Goal: Book appointment/travel/reservation

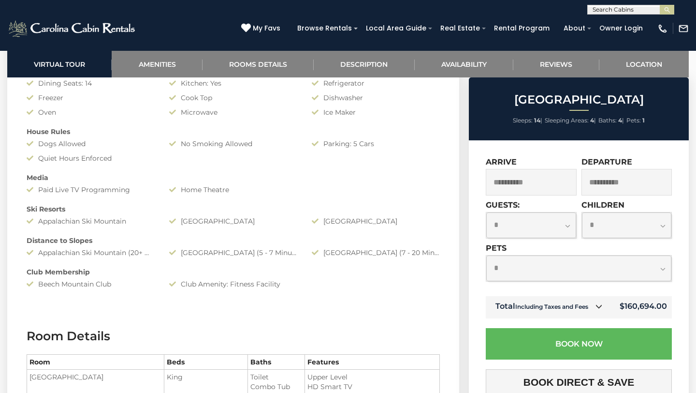
scroll to position [966, 0]
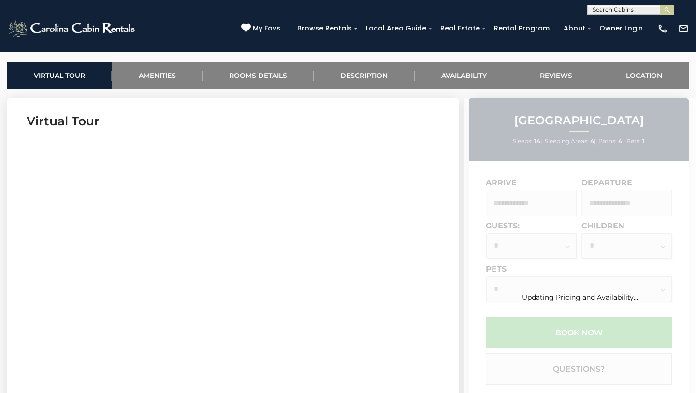
scroll to position [407, 0]
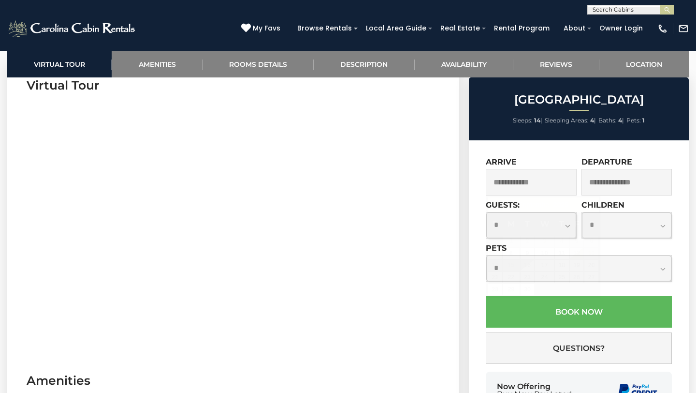
click at [523, 183] on input "text" at bounding box center [531, 182] width 91 height 27
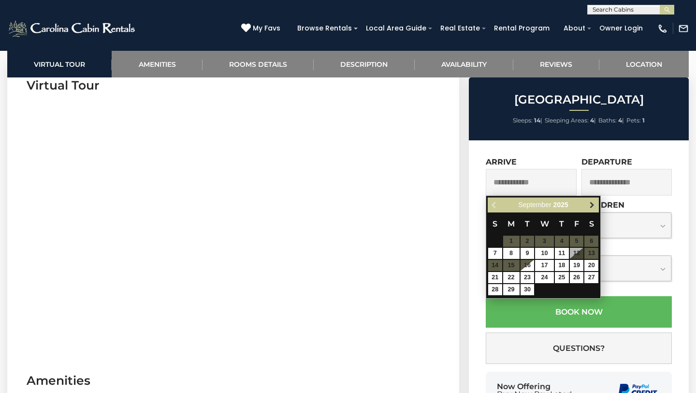
click at [592, 206] on span "Next" at bounding box center [593, 205] width 8 height 8
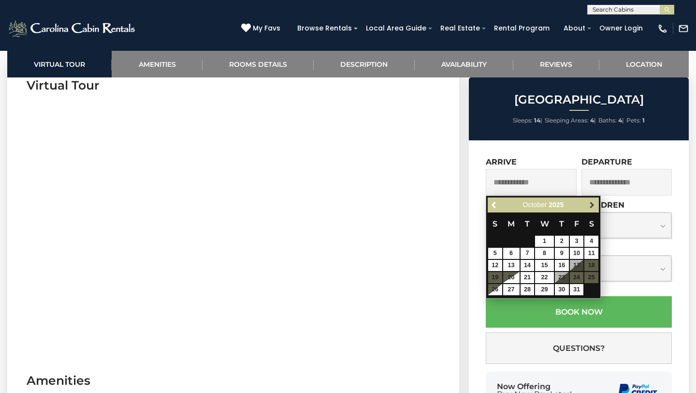
click at [589, 204] on span "Next" at bounding box center [593, 205] width 8 height 8
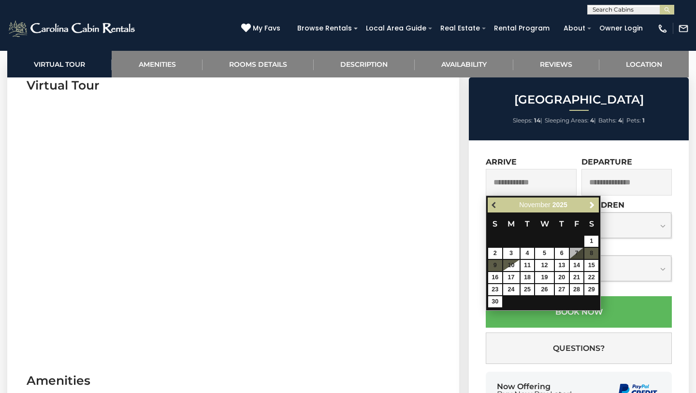
click at [494, 204] on span "Previous" at bounding box center [495, 205] width 8 height 8
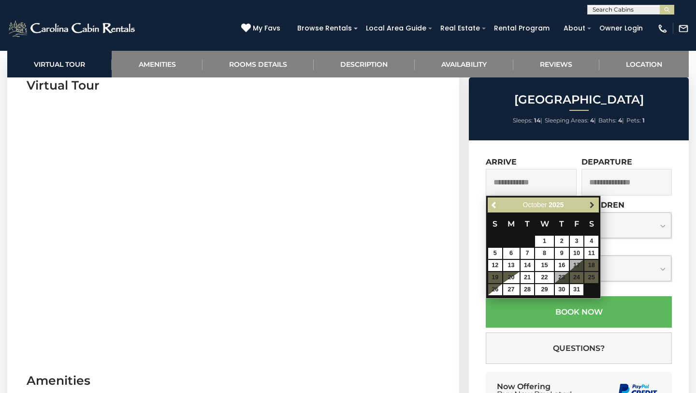
click at [594, 207] on span "Next" at bounding box center [593, 205] width 8 height 8
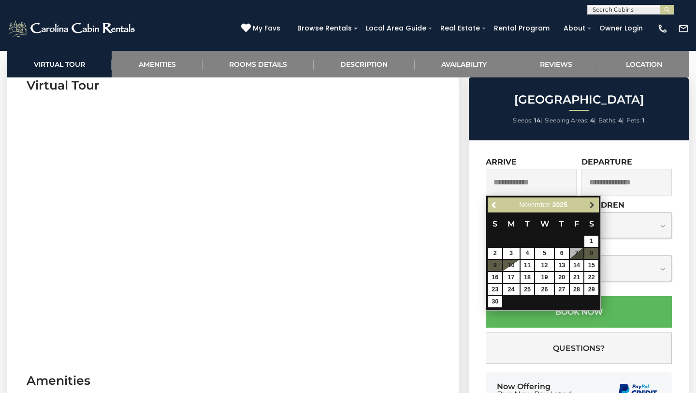
click at [594, 209] on link "Next" at bounding box center [592, 205] width 12 height 12
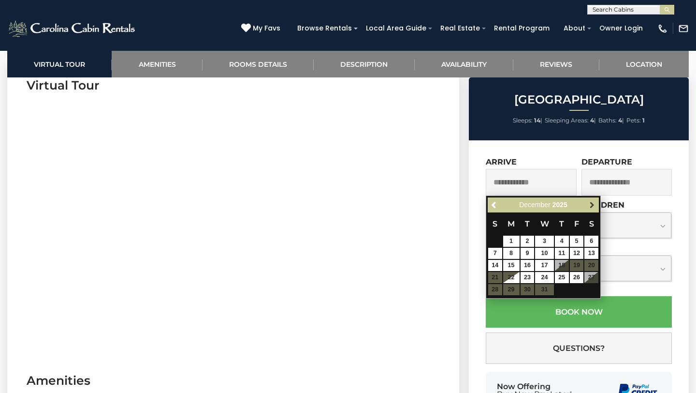
click at [594, 207] on span "Next" at bounding box center [593, 205] width 8 height 8
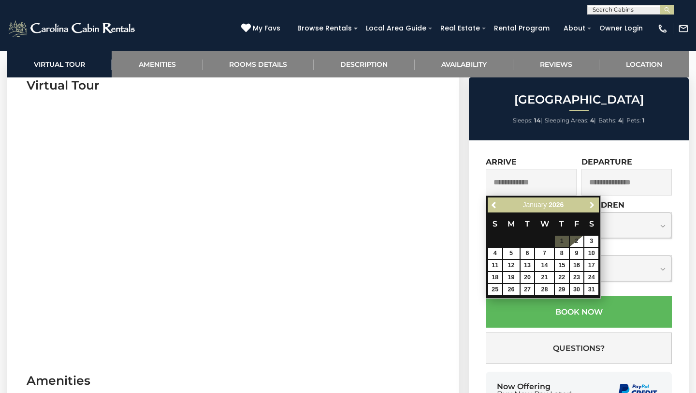
click at [594, 207] on span "Next" at bounding box center [593, 205] width 8 height 8
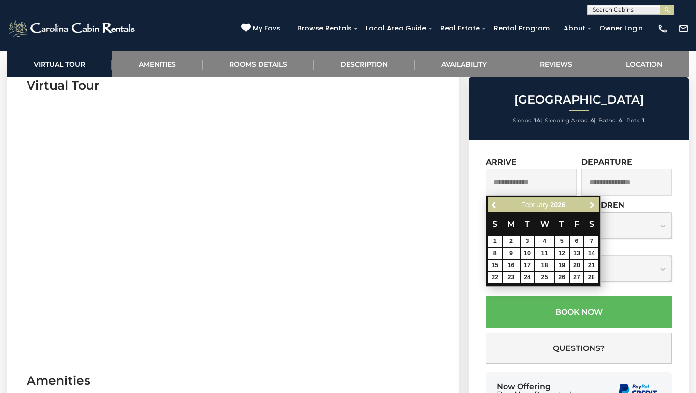
click at [594, 207] on span "Next" at bounding box center [593, 205] width 8 height 8
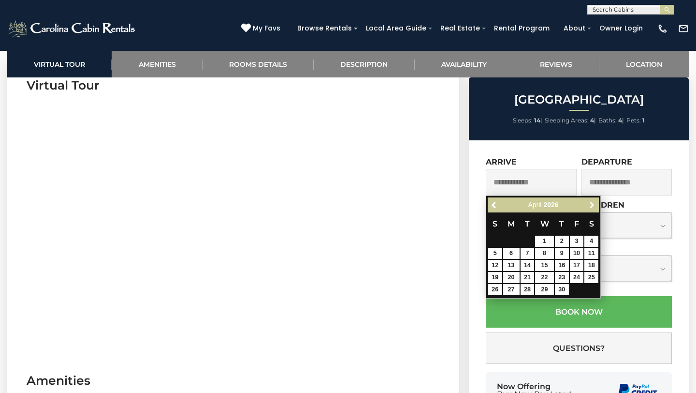
click at [594, 207] on span "Next" at bounding box center [593, 205] width 8 height 8
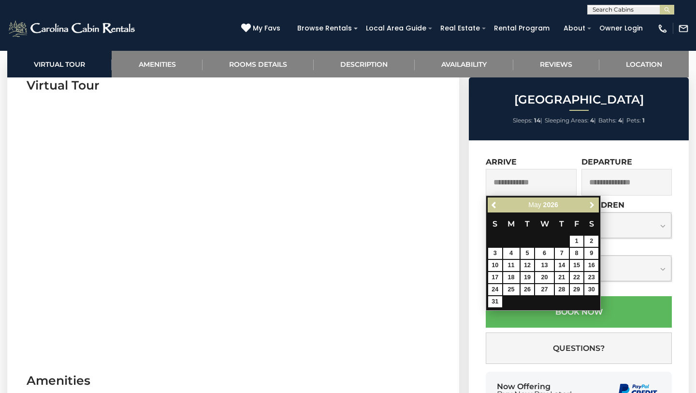
click at [594, 207] on span "Next" at bounding box center [593, 205] width 8 height 8
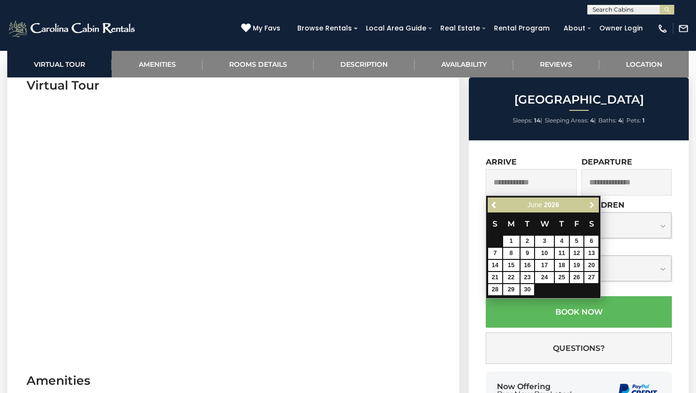
click at [594, 207] on span "Next" at bounding box center [593, 205] width 8 height 8
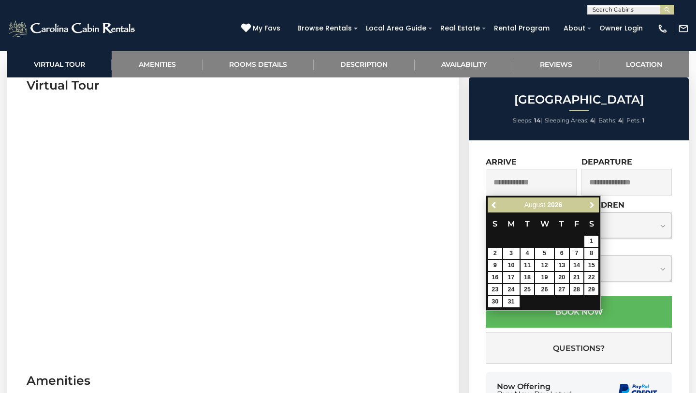
click at [594, 207] on span "Next" at bounding box center [593, 205] width 8 height 8
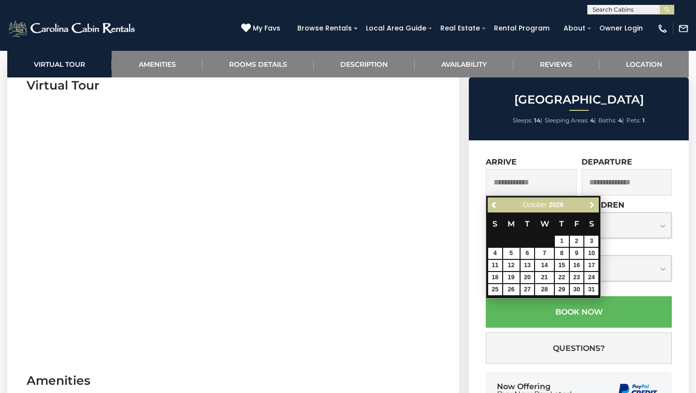
click at [594, 207] on span "Next" at bounding box center [593, 205] width 8 height 8
click at [495, 207] on span "Previous" at bounding box center [495, 205] width 8 height 8
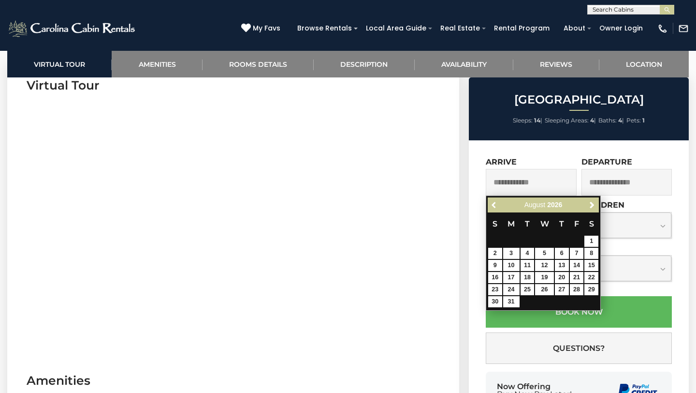
click at [495, 207] on span "Previous" at bounding box center [495, 205] width 8 height 8
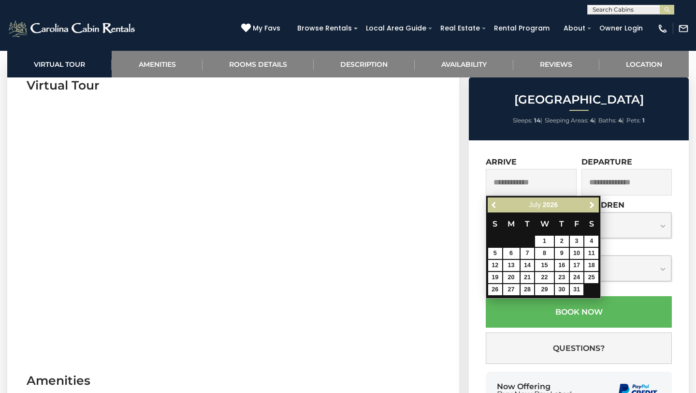
click at [495, 207] on span "Previous" at bounding box center [495, 205] width 8 height 8
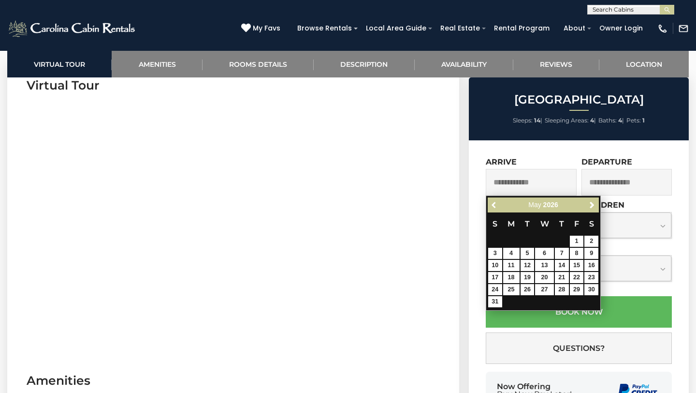
click at [495, 207] on span "Previous" at bounding box center [495, 205] width 8 height 8
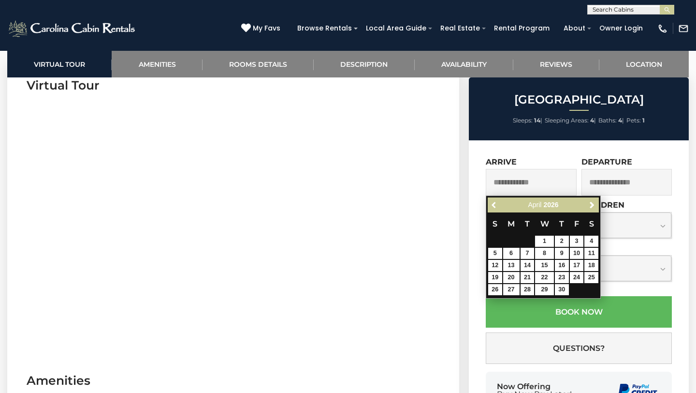
click at [495, 207] on span "Previous" at bounding box center [495, 205] width 8 height 8
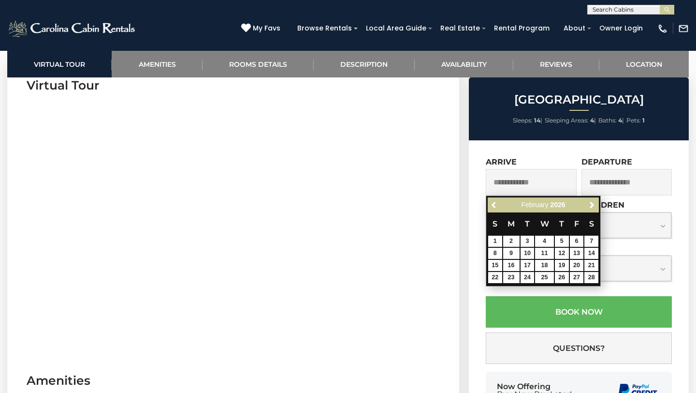
click at [495, 207] on span "Previous" at bounding box center [495, 205] width 8 height 8
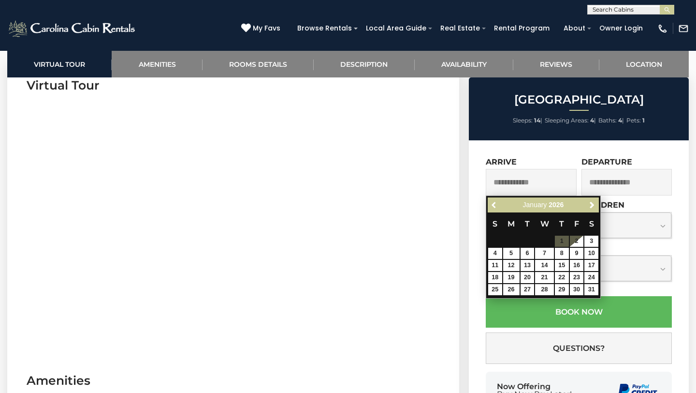
click at [495, 207] on span "Previous" at bounding box center [495, 205] width 8 height 8
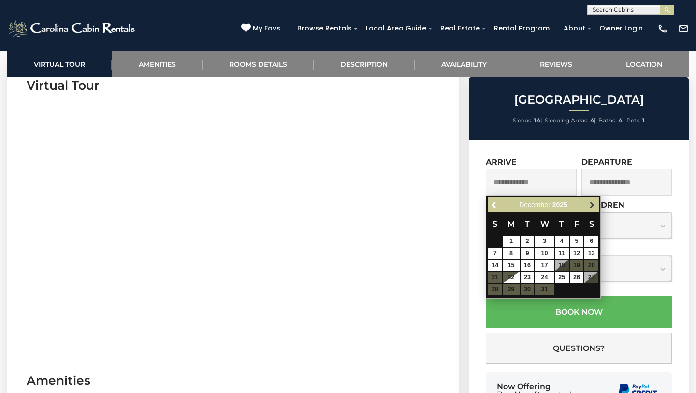
click at [592, 206] on span "Next" at bounding box center [593, 205] width 8 height 8
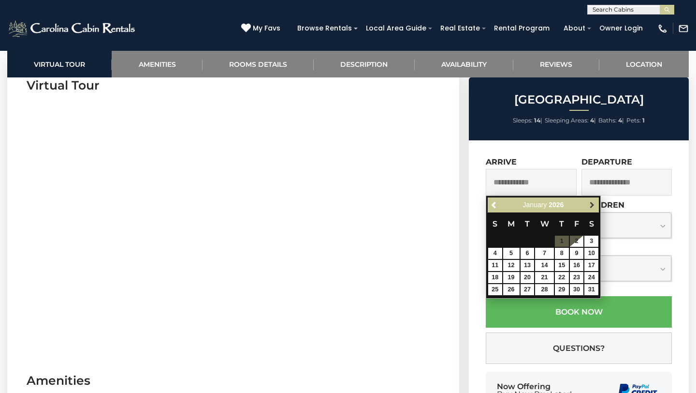
click at [593, 207] on span "Next" at bounding box center [593, 205] width 8 height 8
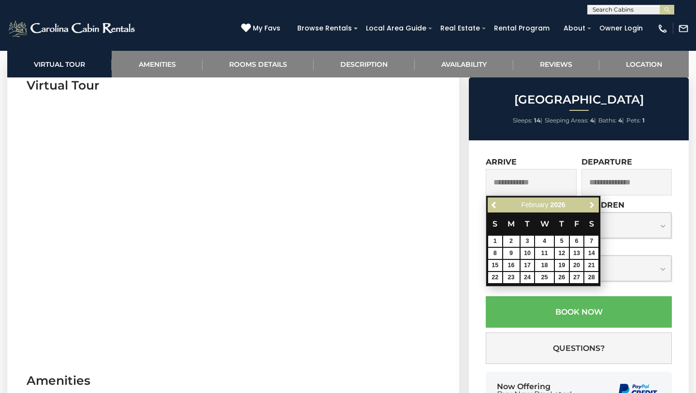
click at [593, 207] on span "Next" at bounding box center [593, 205] width 8 height 8
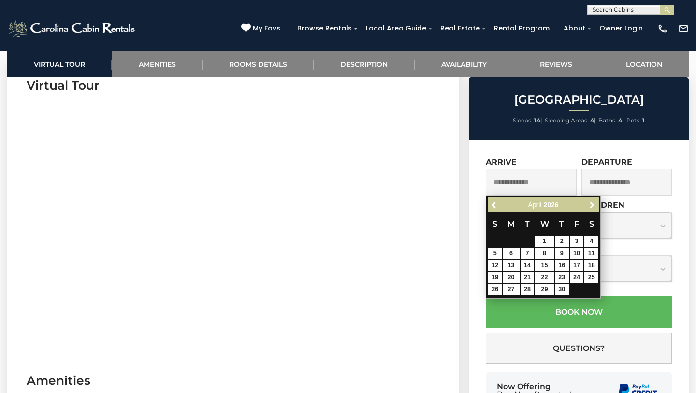
click at [593, 207] on span "Next" at bounding box center [593, 205] width 8 height 8
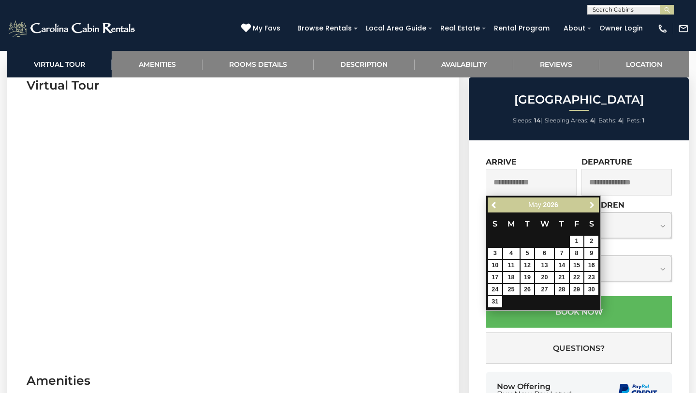
click at [593, 207] on span "Next" at bounding box center [593, 205] width 8 height 8
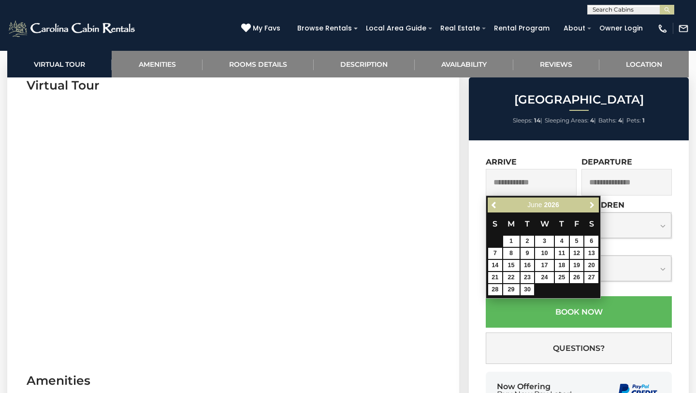
click at [593, 207] on span "Next" at bounding box center [593, 205] width 8 height 8
